Goal: Communication & Community: Connect with others

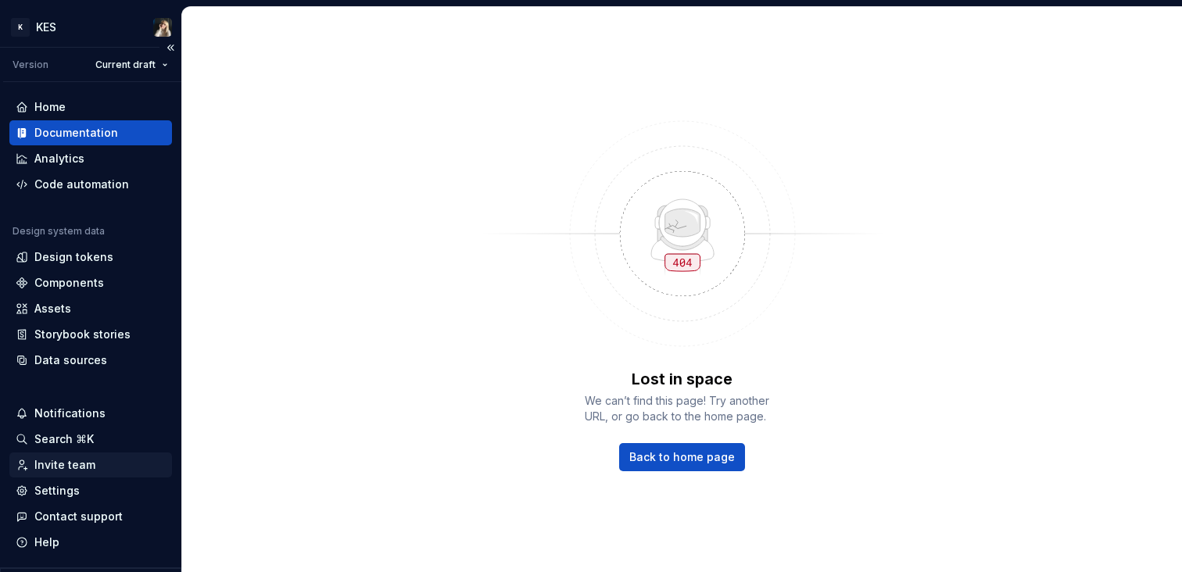
click at [86, 463] on div "Invite team" at bounding box center [64, 465] width 61 height 16
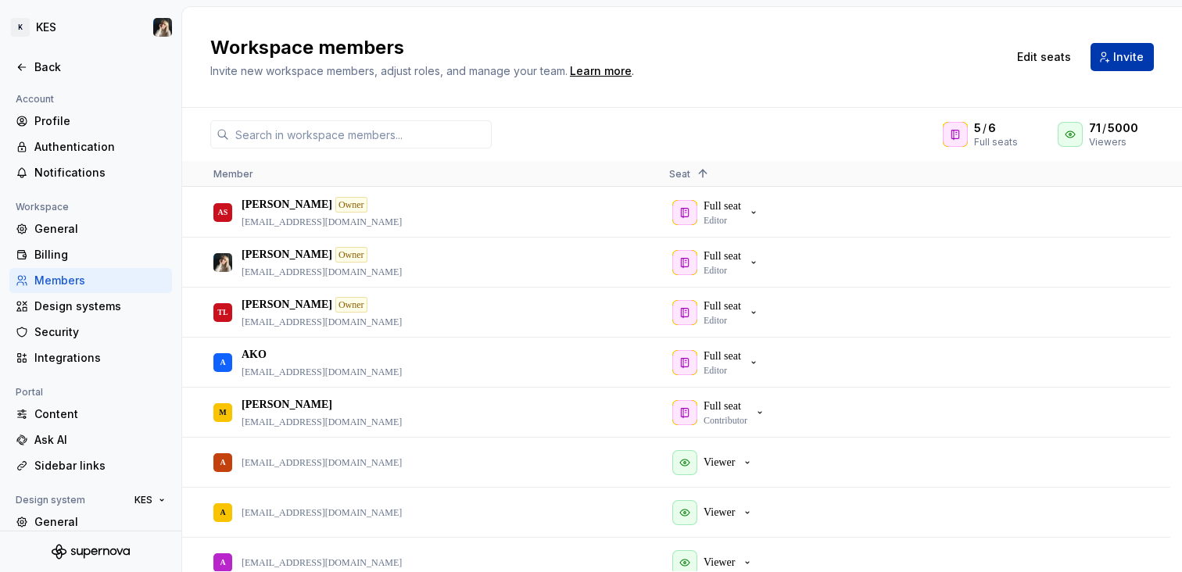
click at [1114, 55] on button "Invite" at bounding box center [1121, 57] width 63 height 28
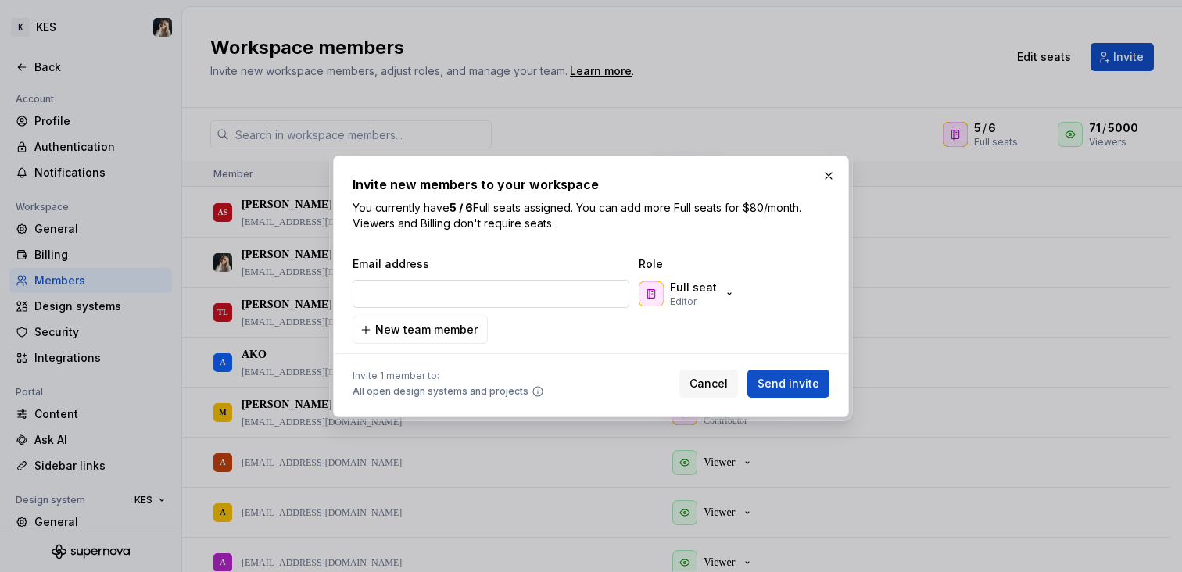
click at [445, 291] on input "email" at bounding box center [490, 294] width 277 height 28
type input "[EMAIL_ADDRESS][DOMAIN_NAME]"
click at [712, 288] on p "Full seat" at bounding box center [693, 288] width 47 height 16
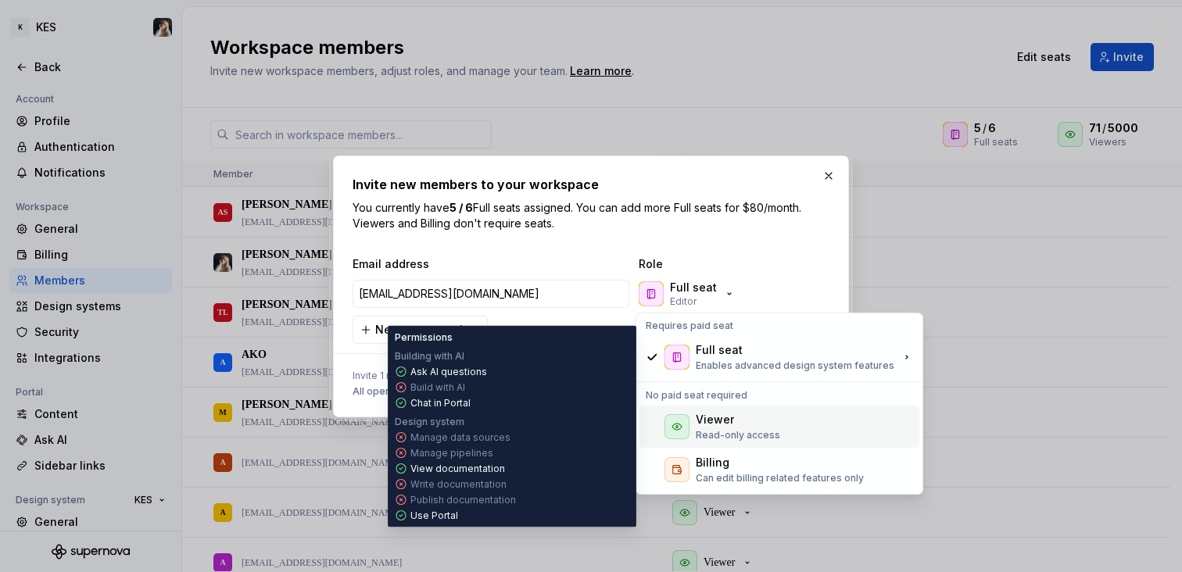
click at [753, 432] on p "Read-only access" at bounding box center [737, 435] width 84 height 13
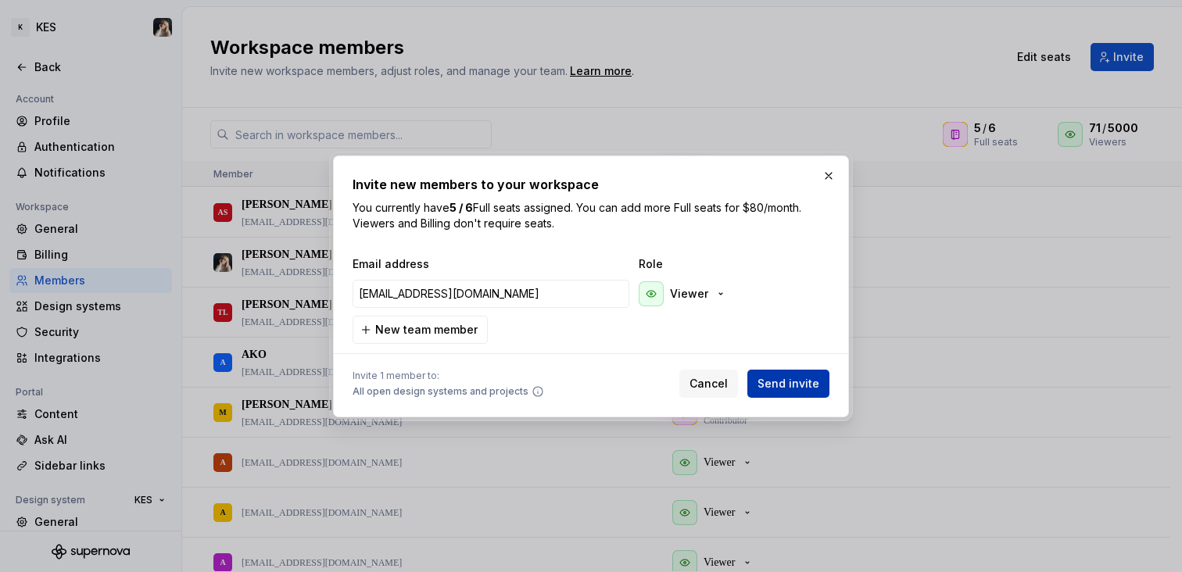
click at [806, 376] on span "Send invite" at bounding box center [788, 384] width 62 height 16
